Goal: Transaction & Acquisition: Book appointment/travel/reservation

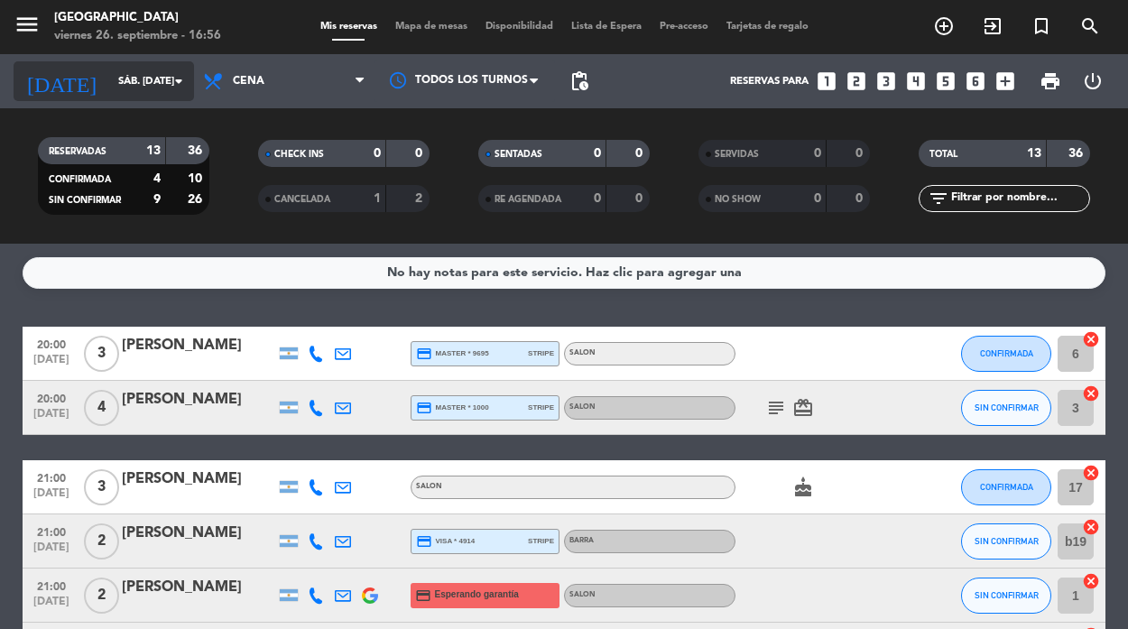
click at [175, 76] on icon "arrow_drop_down" at bounding box center [179, 81] width 22 height 22
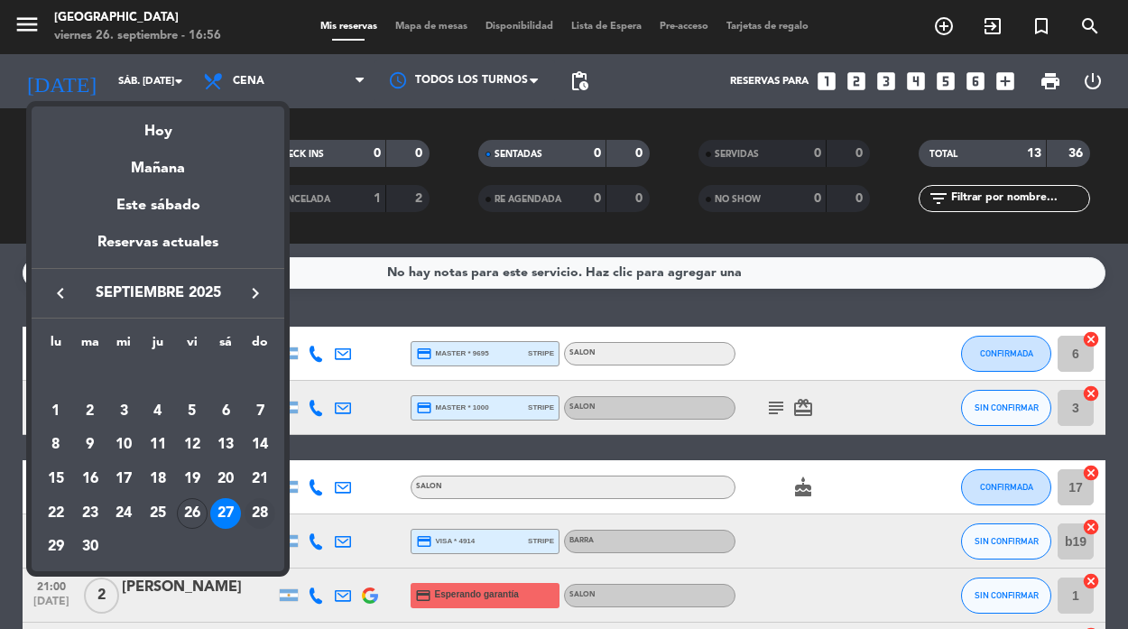
click at [256, 516] on div "28" at bounding box center [259, 513] width 31 height 31
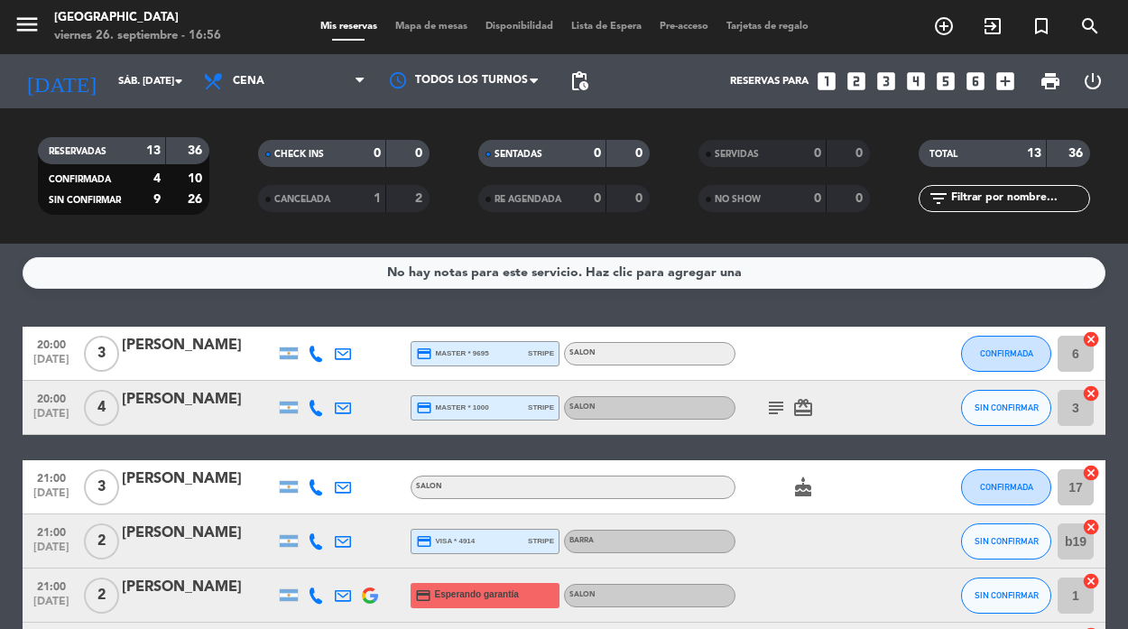
type input "dom. [DATE]"
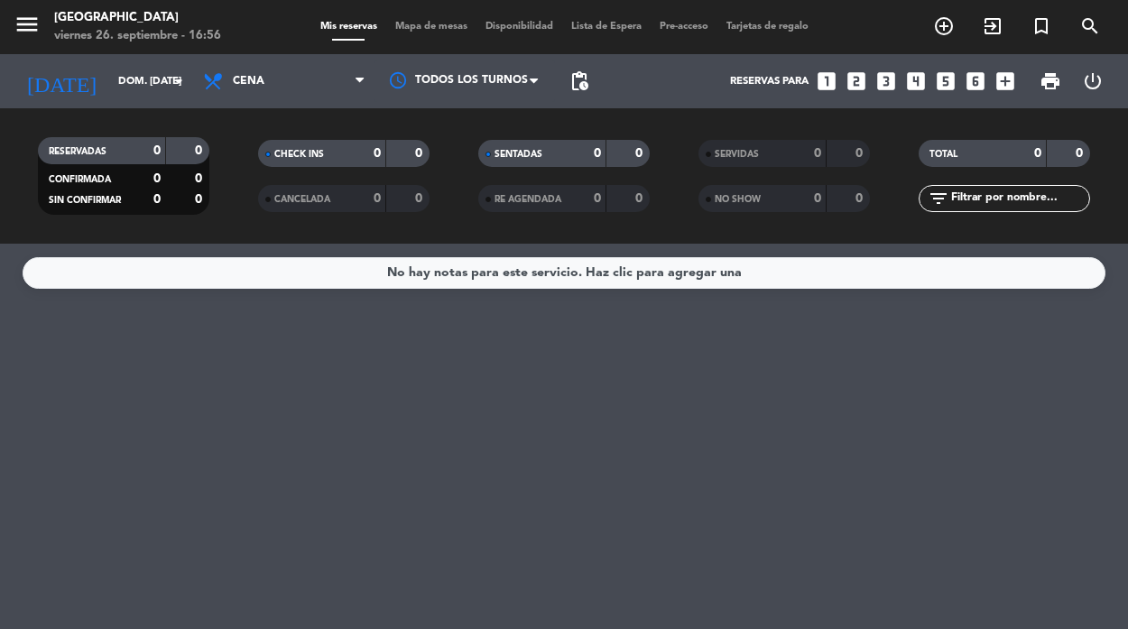
click at [823, 83] on icon "looks_one" at bounding box center [826, 80] width 23 height 23
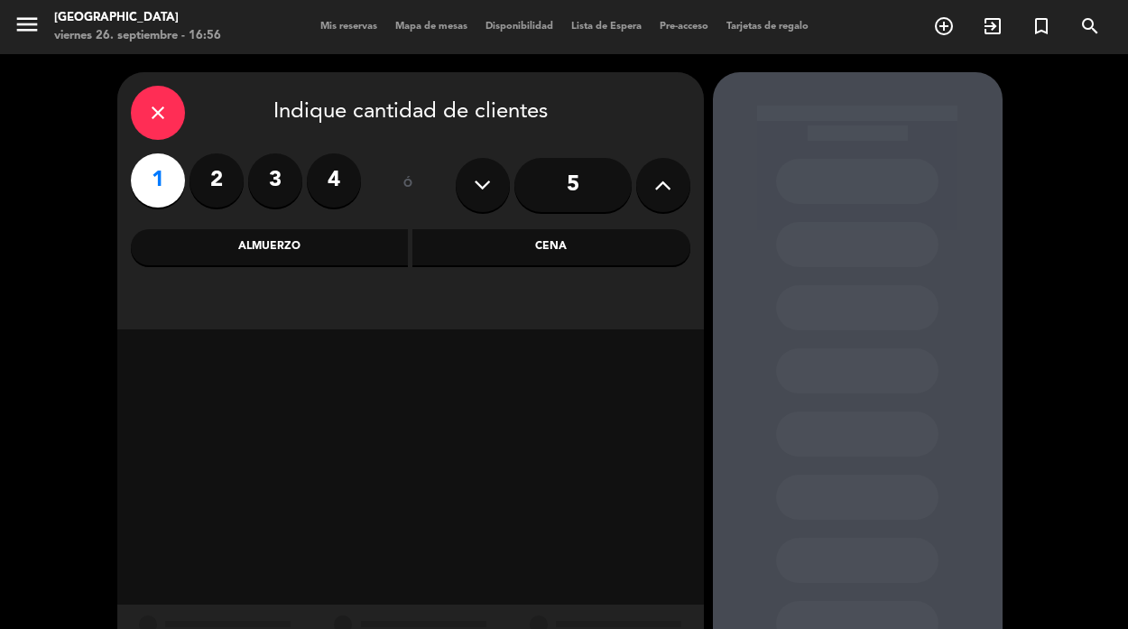
click at [562, 239] on div "Cena" at bounding box center [551, 247] width 278 height 36
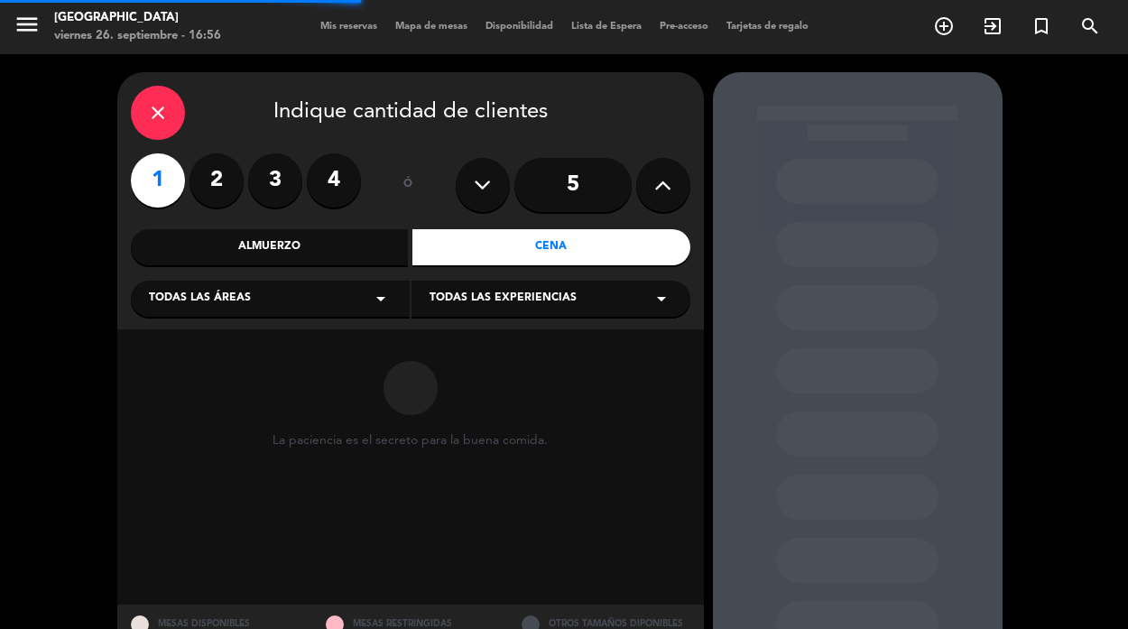
click at [290, 241] on div "Almuerzo" at bounding box center [270, 247] width 278 height 36
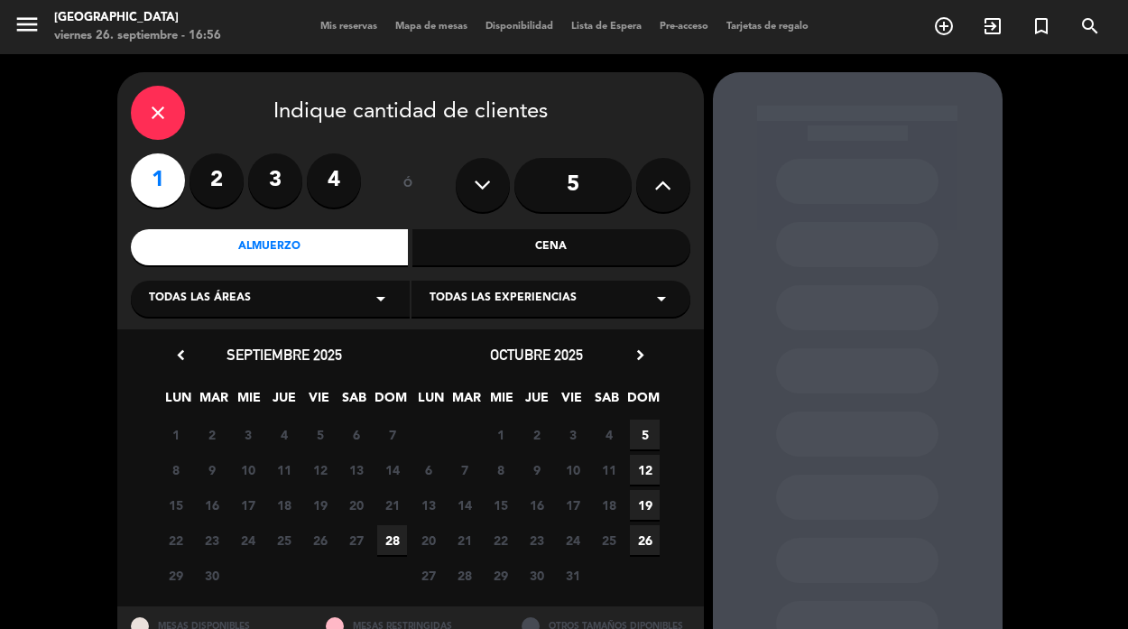
click at [391, 539] on span "28" at bounding box center [392, 540] width 30 height 30
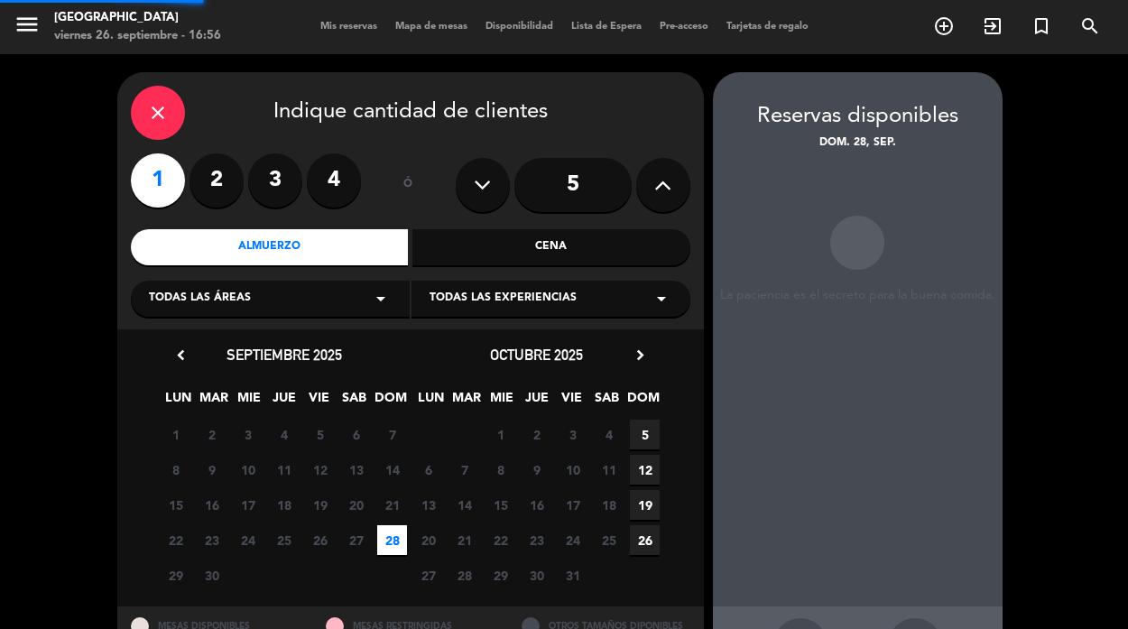
scroll to position [72, 0]
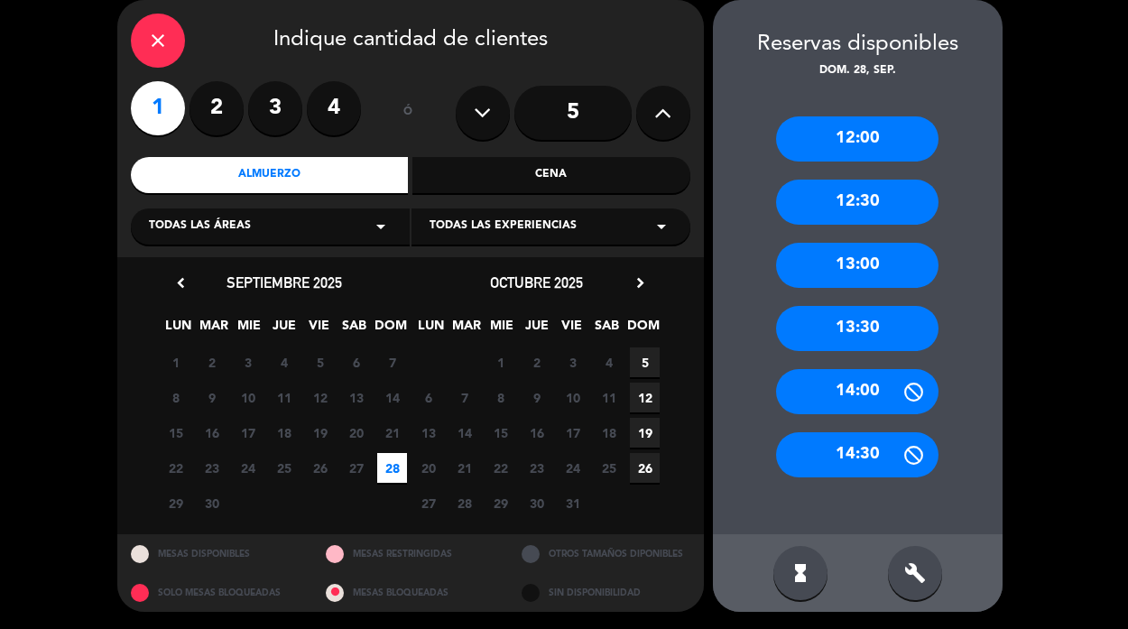
click at [861, 262] on div "13:00" at bounding box center [857, 265] width 162 height 45
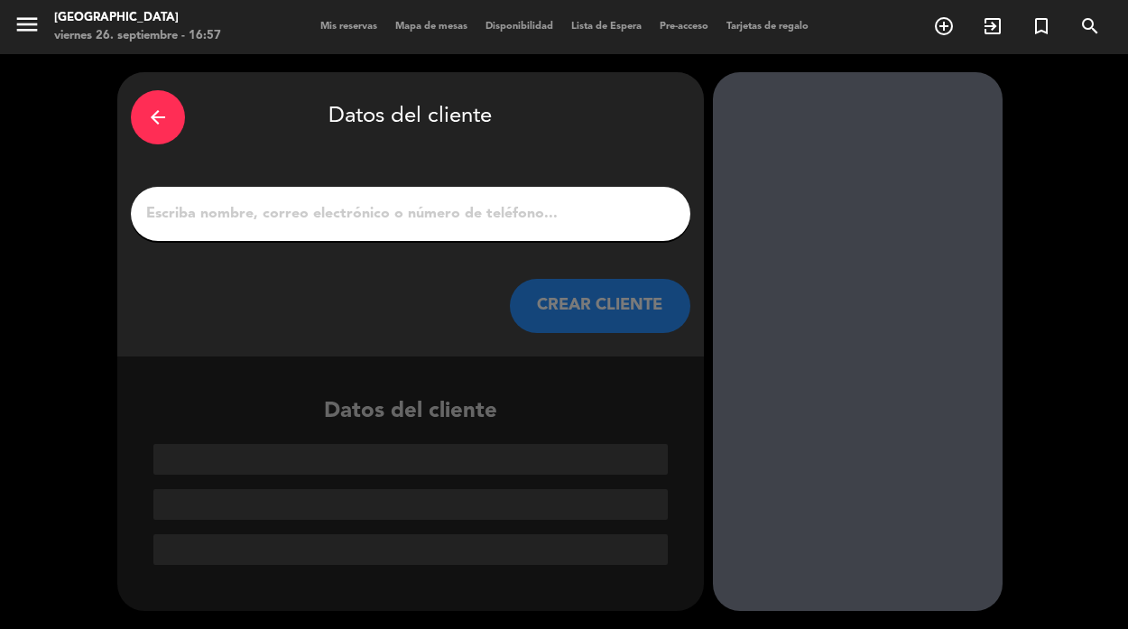
click at [204, 214] on input "1" at bounding box center [410, 213] width 532 height 25
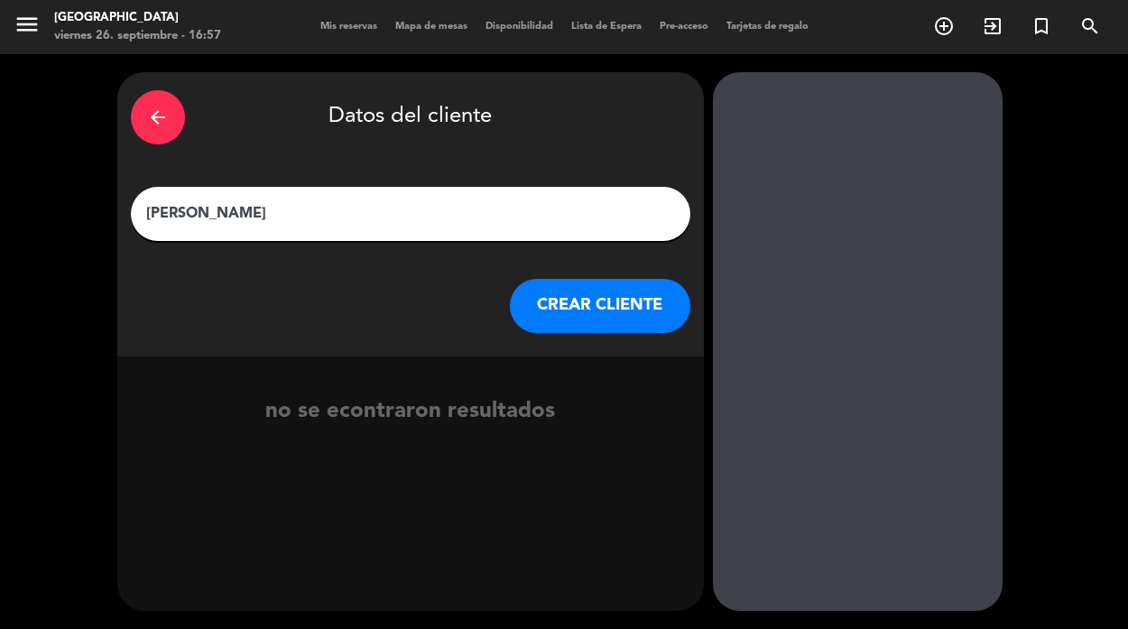
type input "[PERSON_NAME]"
click at [576, 297] on button "CREAR CLIENTE" at bounding box center [600, 306] width 180 height 54
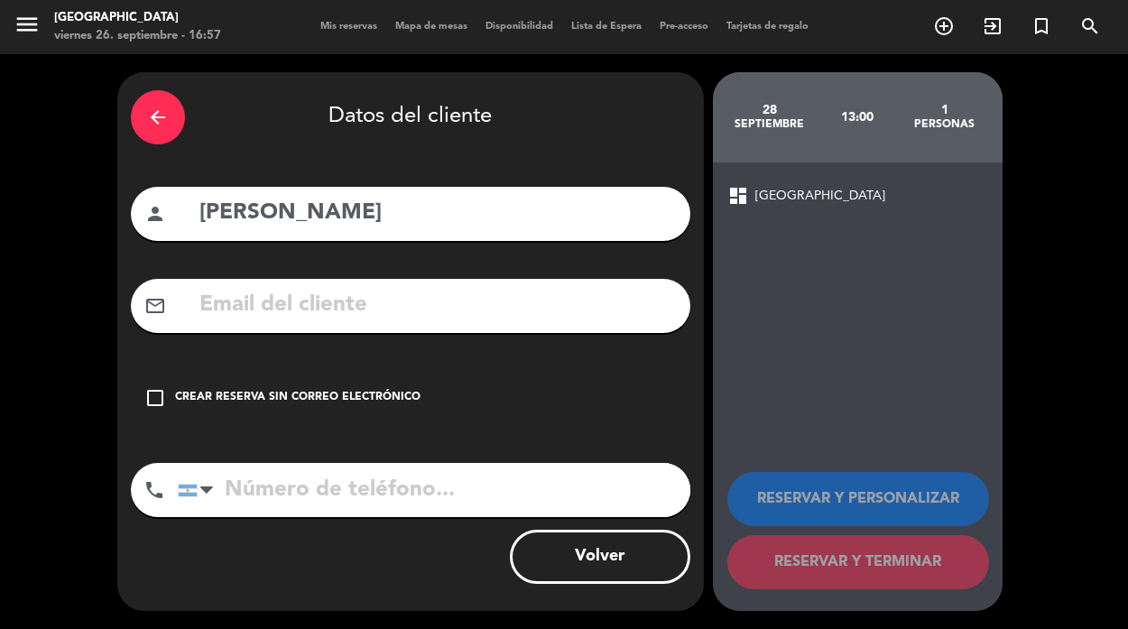
click at [157, 404] on icon "check_box_outline_blank" at bounding box center [155, 398] width 22 height 22
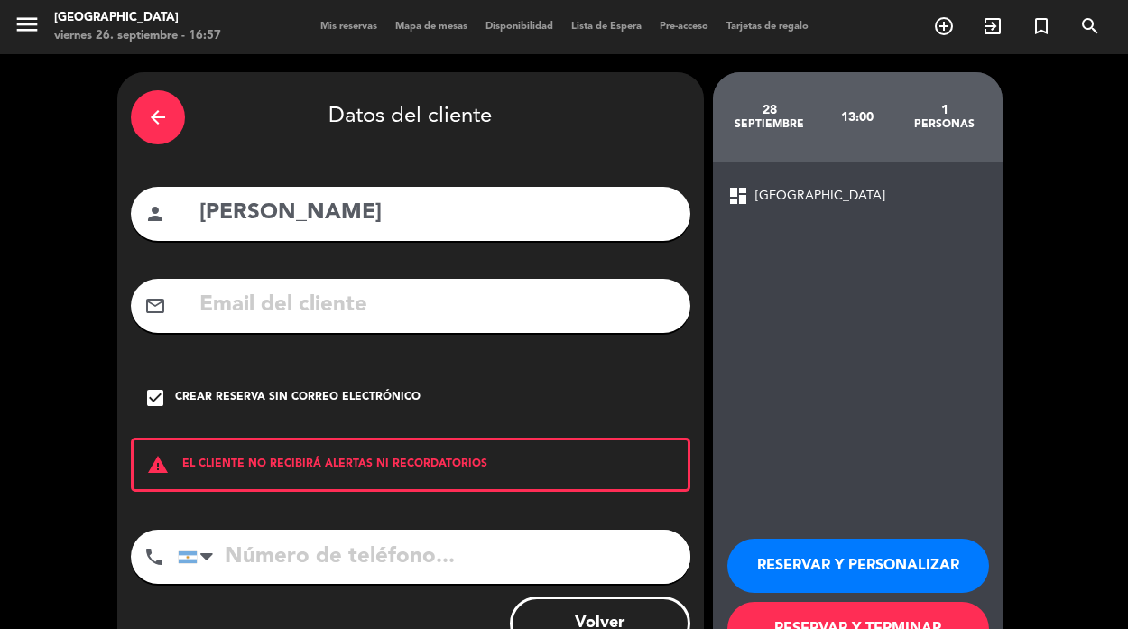
click at [281, 551] on input "tel" at bounding box center [434, 556] width 512 height 54
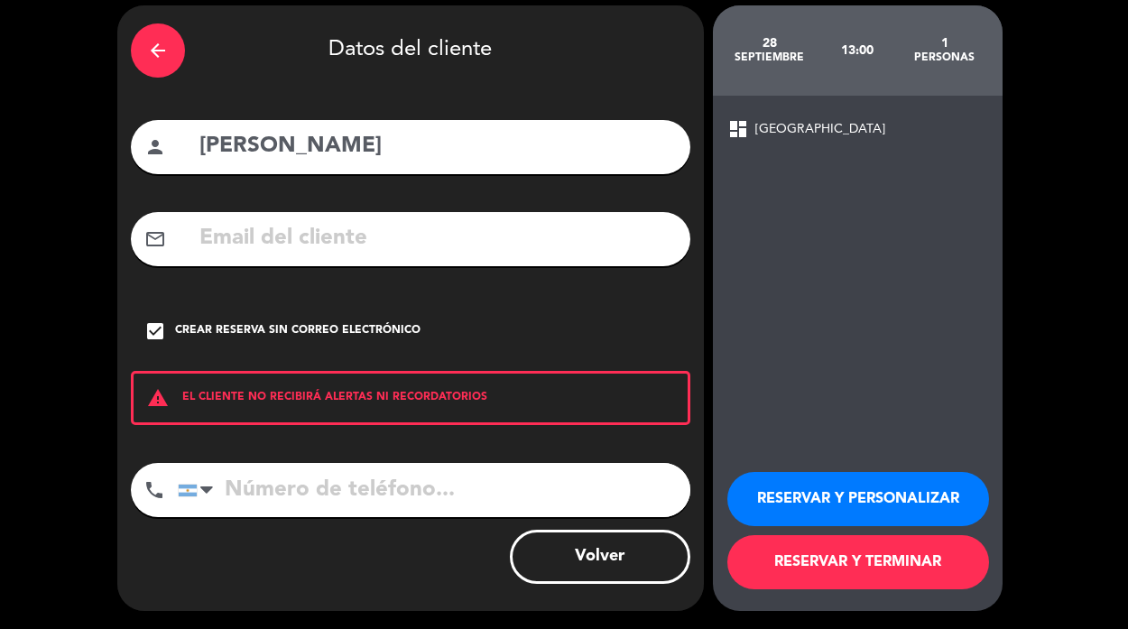
click at [845, 499] on button "RESERVAR Y PERSONALIZAR" at bounding box center [858, 499] width 262 height 54
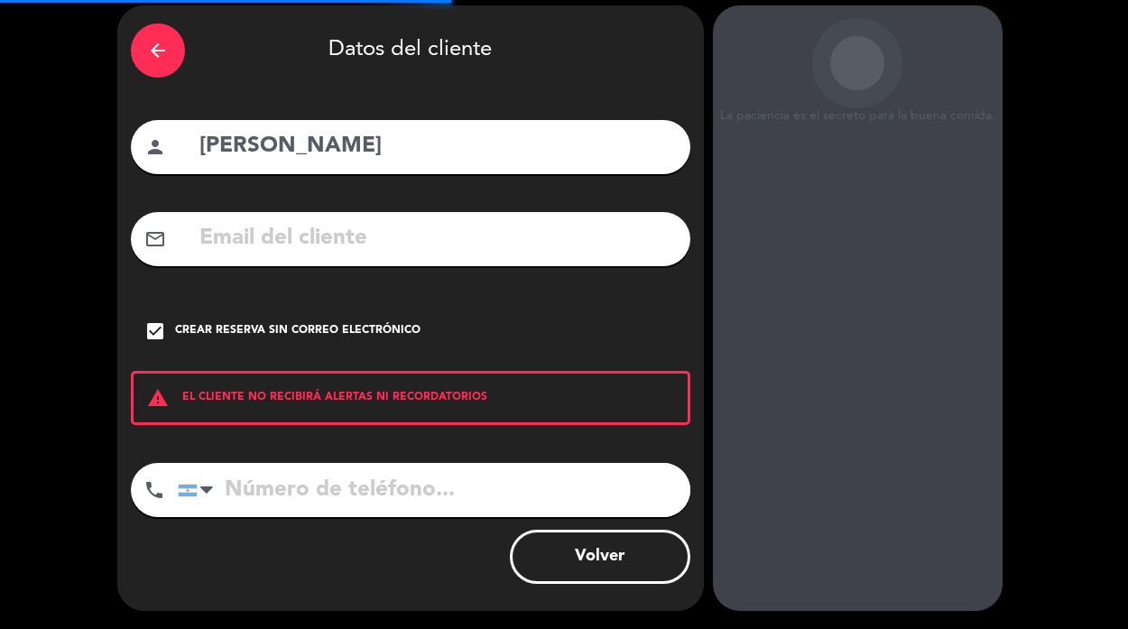
scroll to position [72, 0]
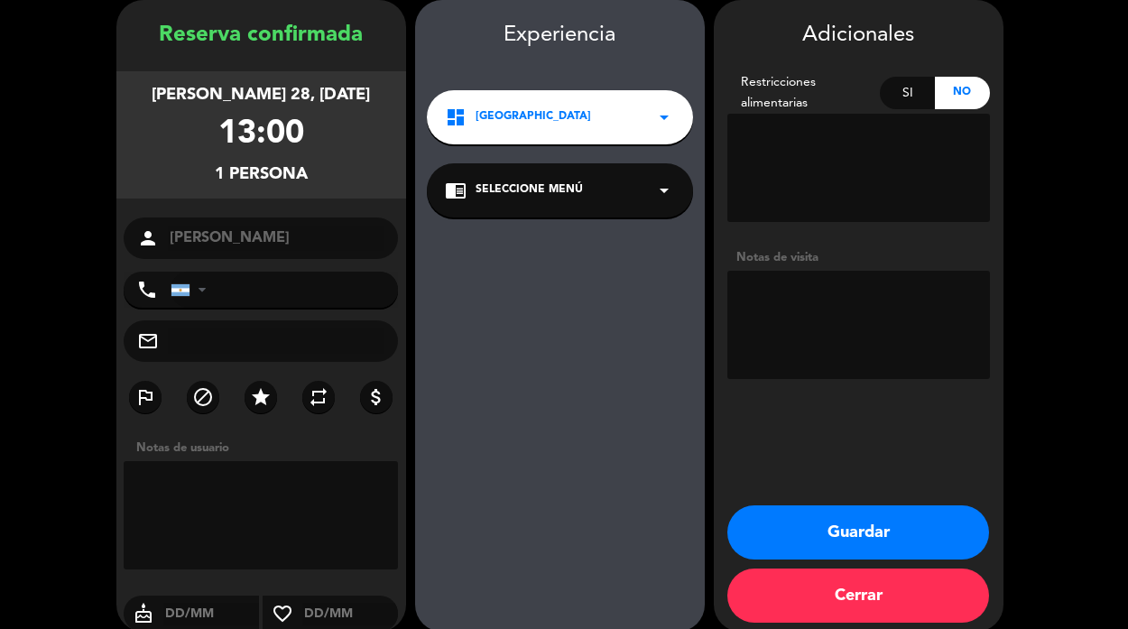
click at [876, 529] on button "Guardar" at bounding box center [858, 532] width 262 height 54
